Goal: Information Seeking & Learning: Stay updated

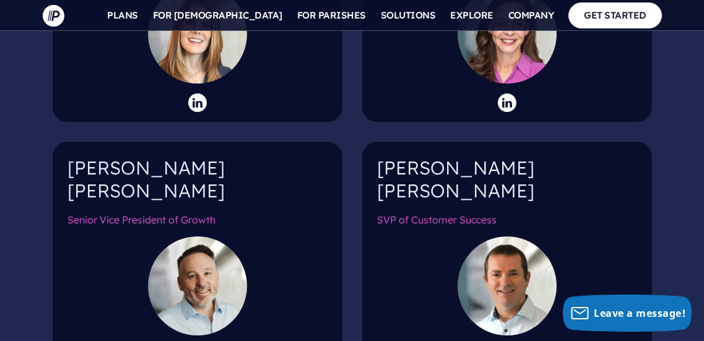
scroll to position [1981, 0]
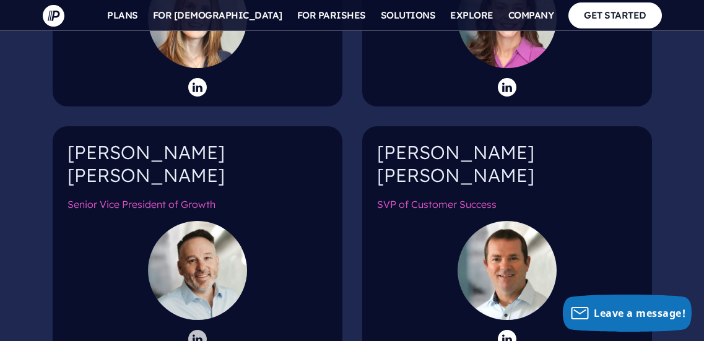
click at [189, 330] on icon at bounding box center [197, 339] width 19 height 19
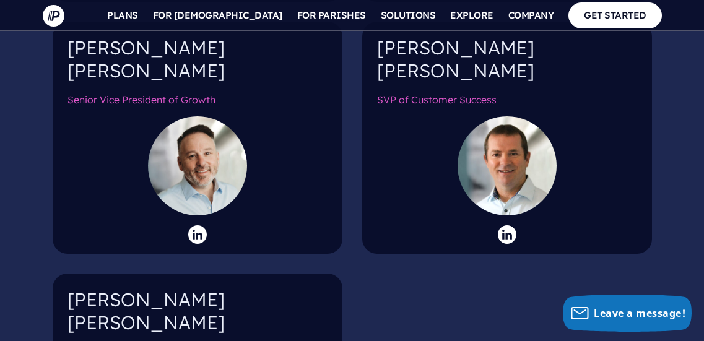
scroll to position [2105, 0]
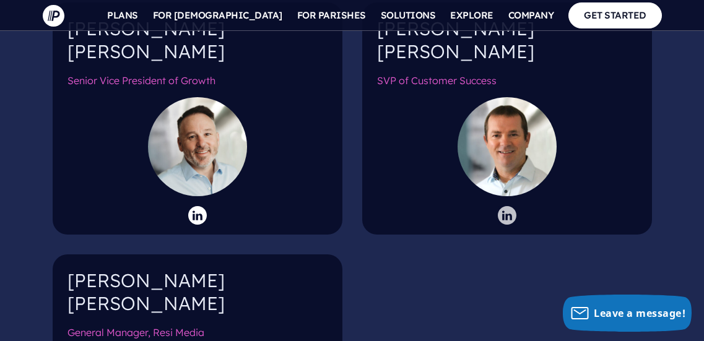
click at [506, 206] on icon at bounding box center [507, 215] width 19 height 19
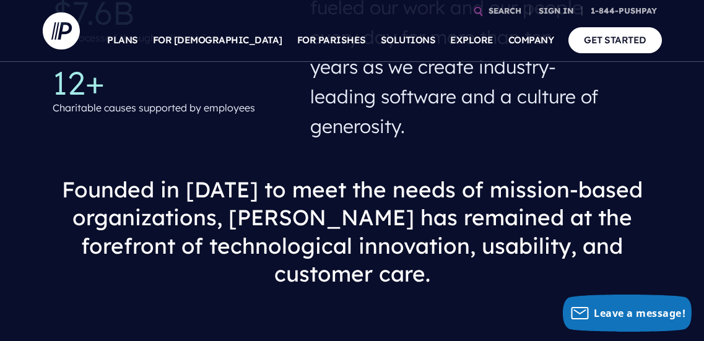
scroll to position [805, 0]
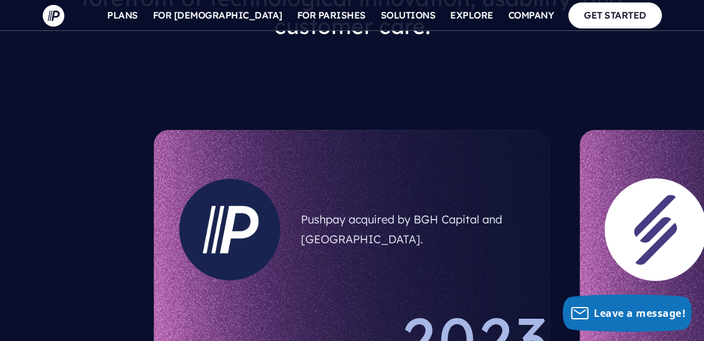
click at [469, 205] on h5 "Pushpay acquired by BGH Capital and Sixth Street." at bounding box center [413, 230] width 225 height 50
click at [301, 205] on h5 "Pushpay acquired by BGH Capital and Sixth Street." at bounding box center [413, 230] width 225 height 50
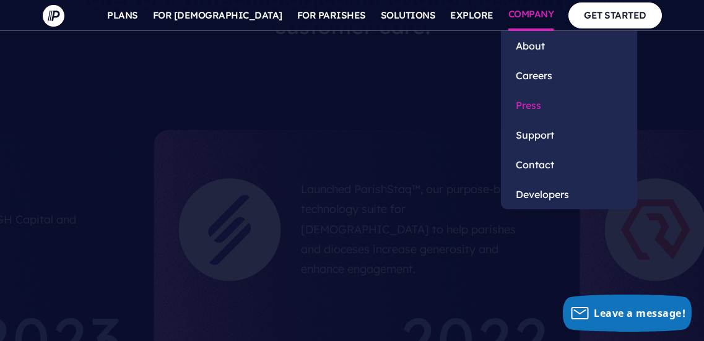
click at [521, 103] on link "Press" at bounding box center [569, 105] width 136 height 30
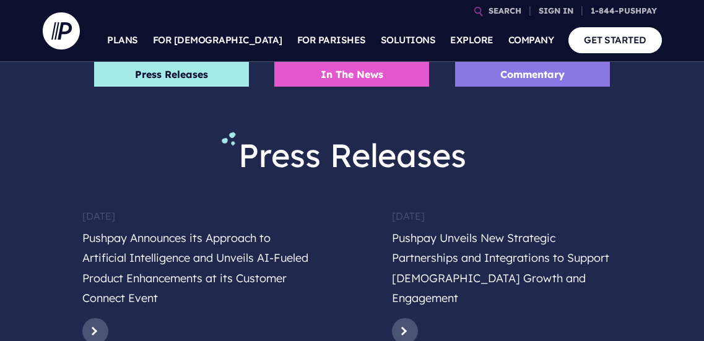
click at [219, 79] on li "Press Releases" at bounding box center [171, 74] width 155 height 25
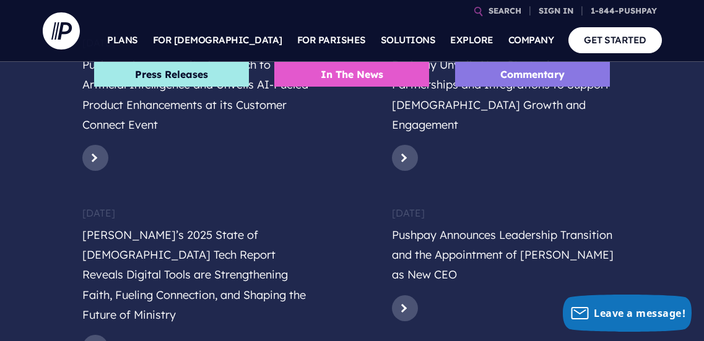
scroll to position [582, 0]
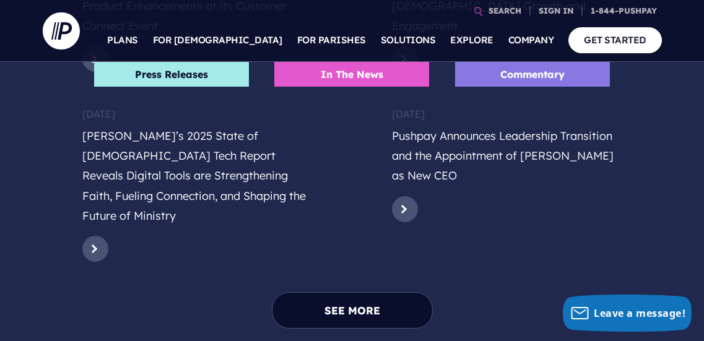
click at [494, 146] on h5 "Pushpay Announces Leadership Transition and the Appointment of [PERSON_NAME] as…" at bounding box center [507, 158] width 230 height 65
